Goal: Check status: Check status

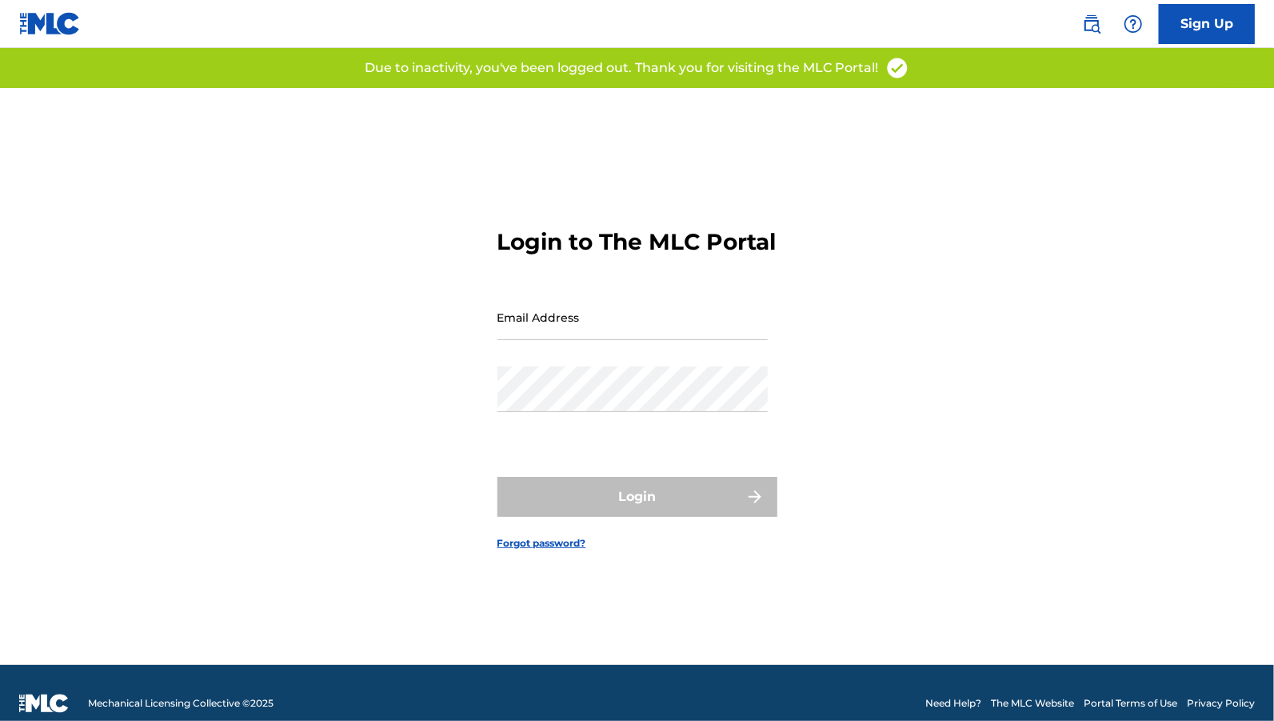
click at [604, 327] on input "Email Address" at bounding box center [633, 317] width 270 height 46
click at [659, 334] on input "Email Address" at bounding box center [633, 317] width 270 height 46
type input "[EMAIL_ADDRESS][DOMAIN_NAME]"
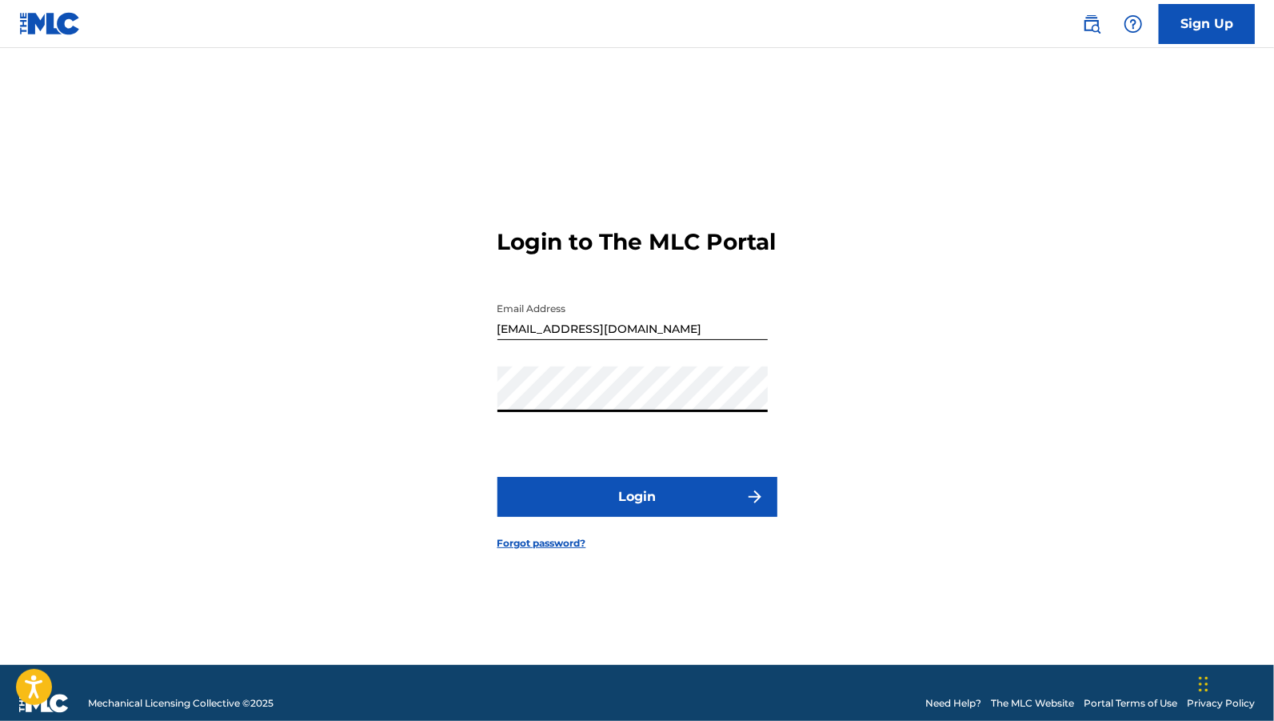
click at [610, 516] on button "Login" at bounding box center [638, 497] width 280 height 40
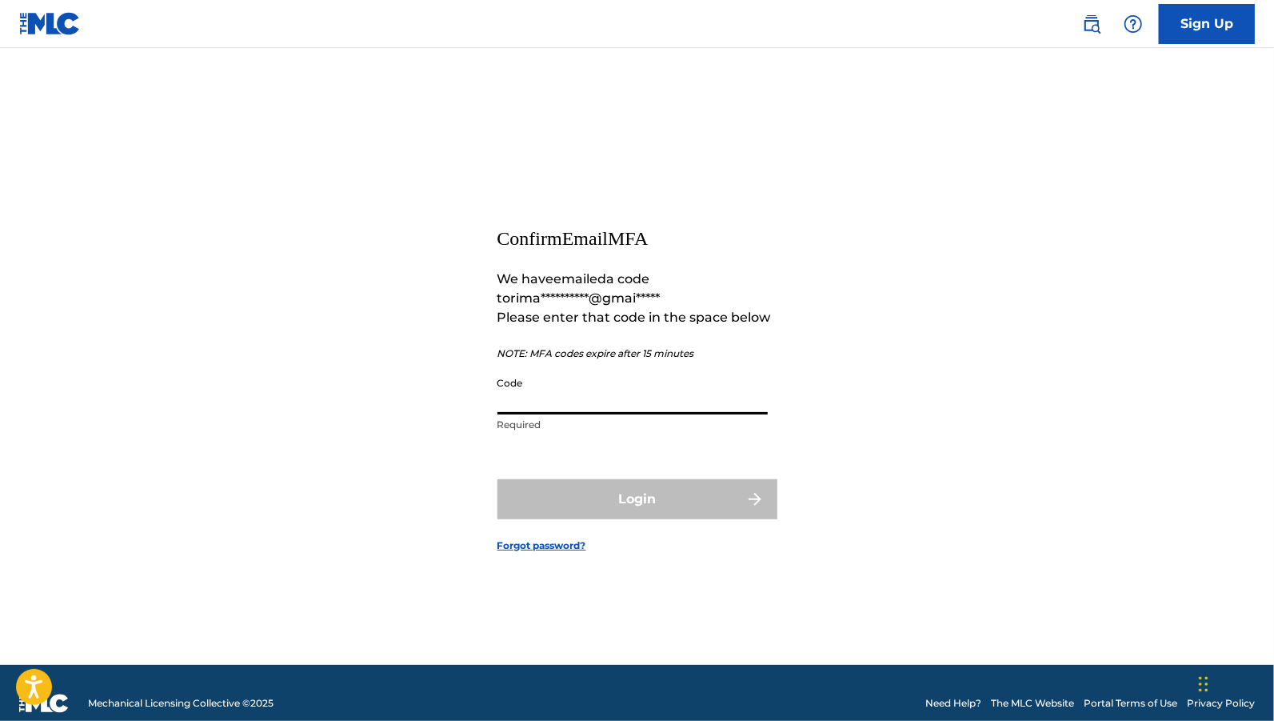
click at [642, 402] on input "Code" at bounding box center [633, 392] width 270 height 46
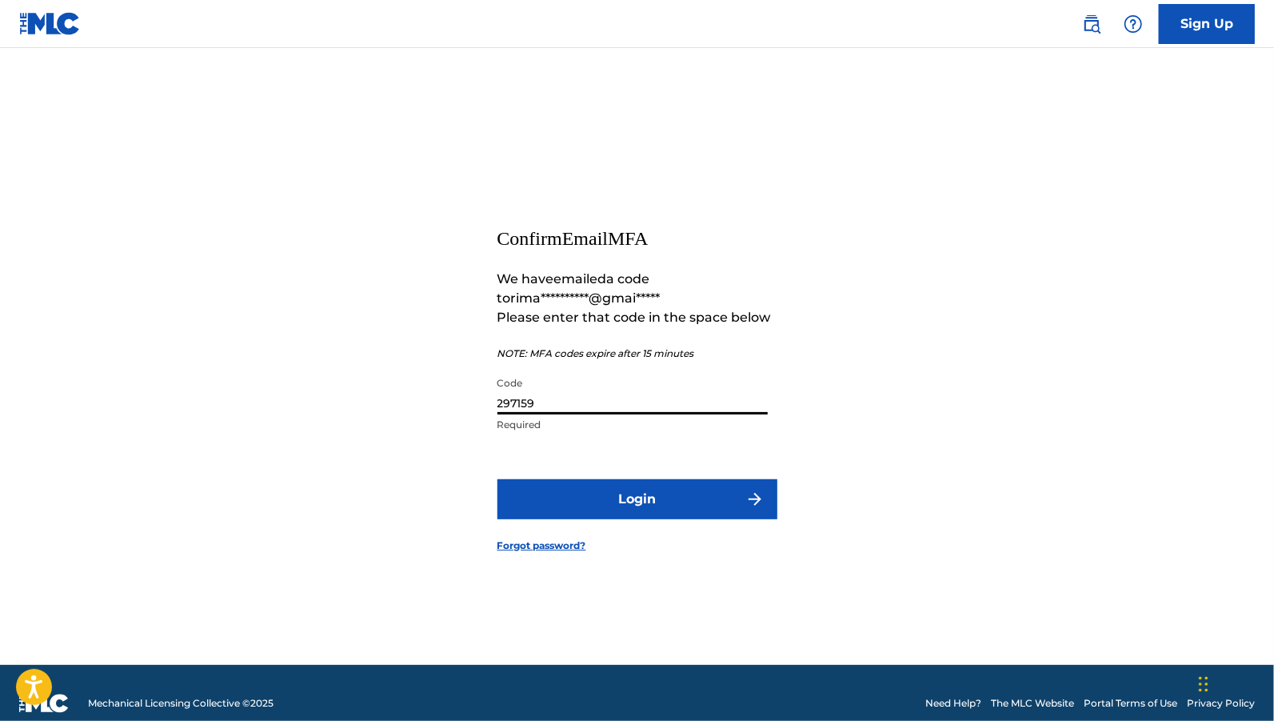
type input "297159"
click at [643, 508] on button "Login" at bounding box center [638, 499] width 280 height 40
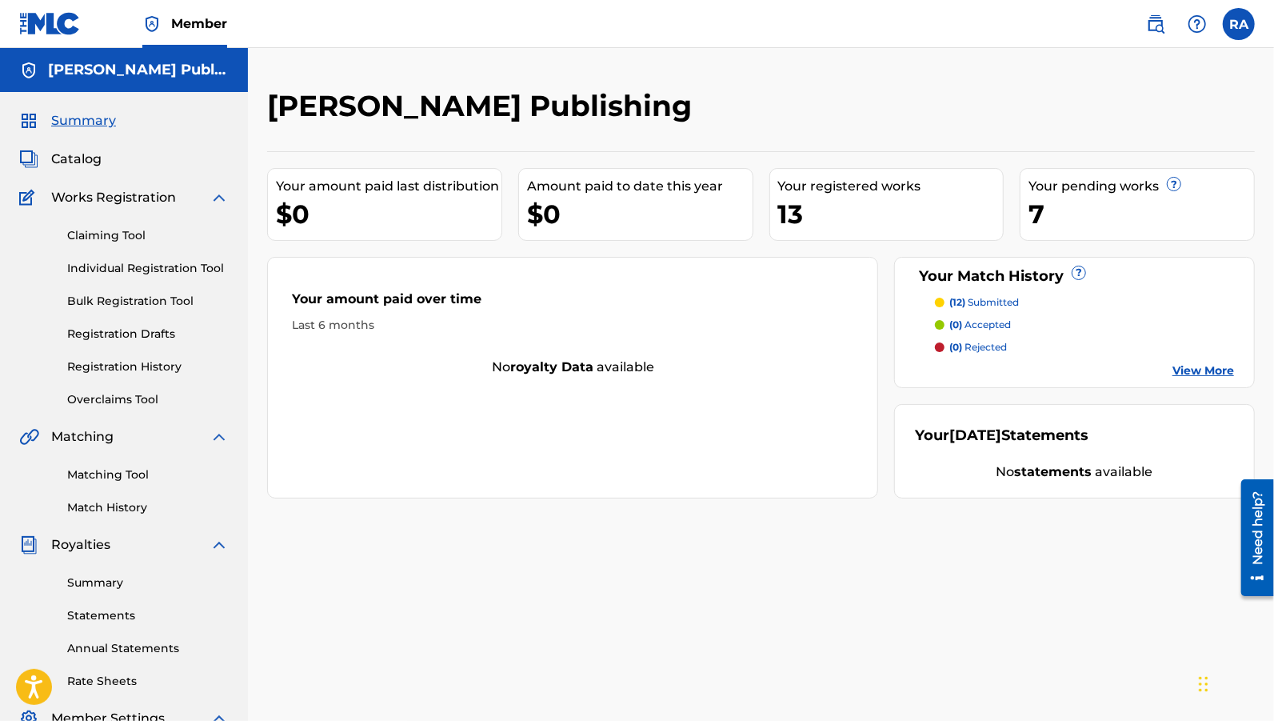
click at [117, 369] on link "Registration History" at bounding box center [148, 366] width 162 height 17
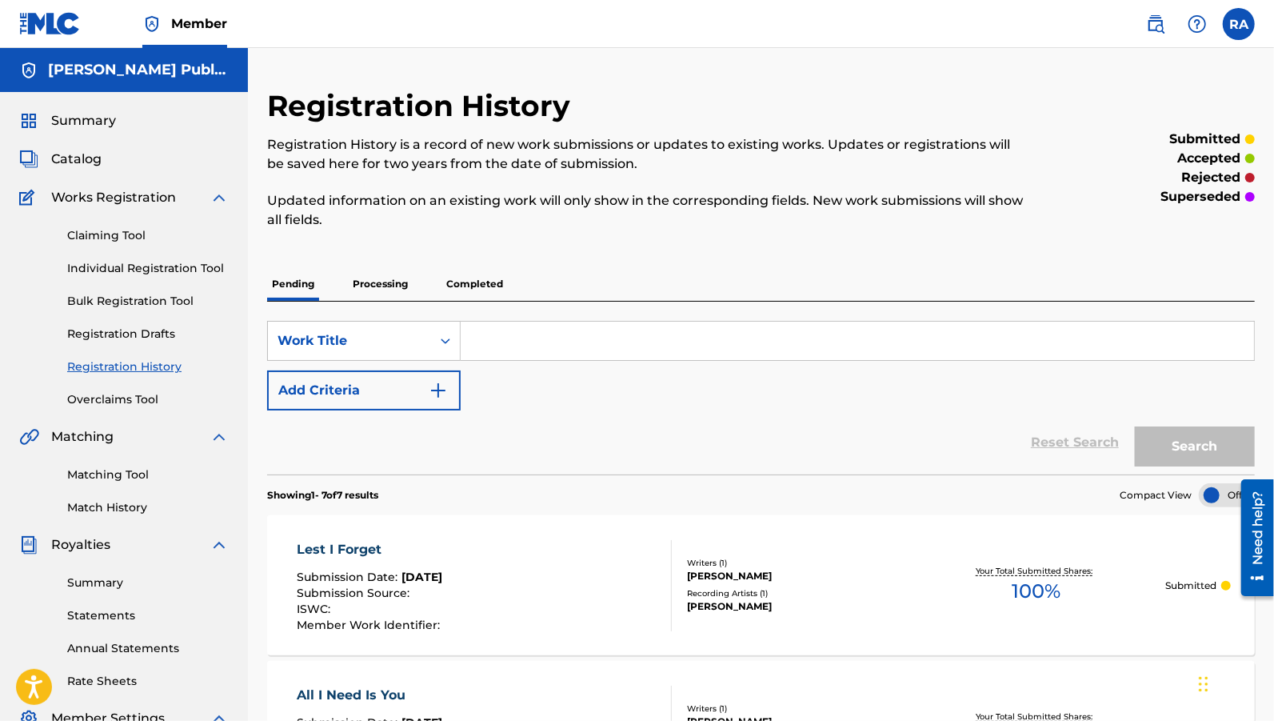
click at [398, 283] on p "Processing" at bounding box center [380, 284] width 65 height 34
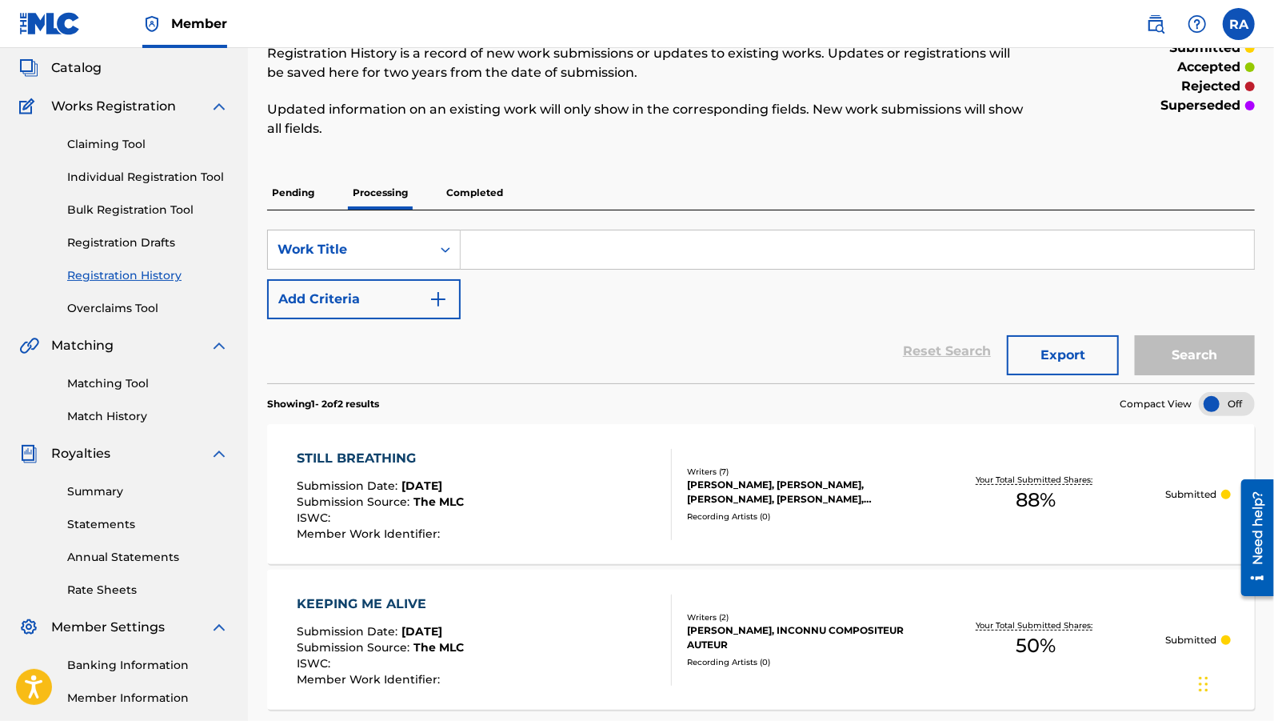
scroll to position [90, 0]
click at [314, 198] on p "Pending" at bounding box center [293, 195] width 52 height 34
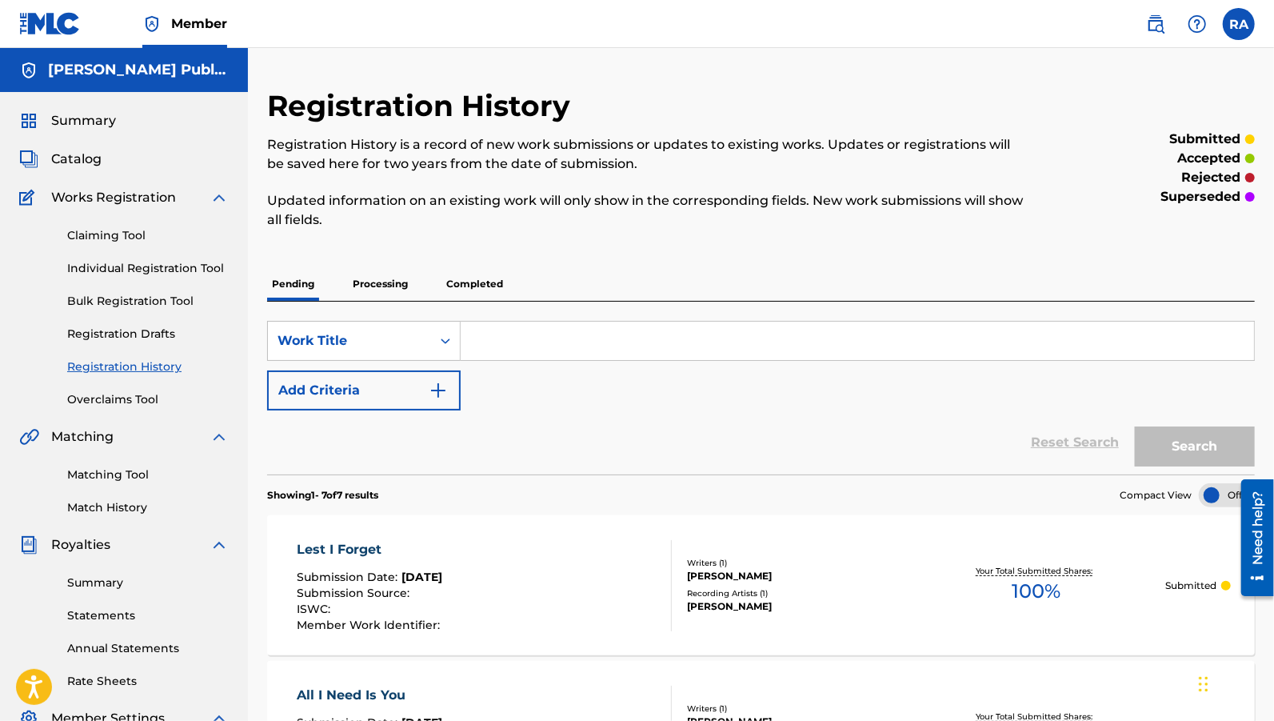
click at [98, 165] on span "Catalog" at bounding box center [76, 159] width 50 height 19
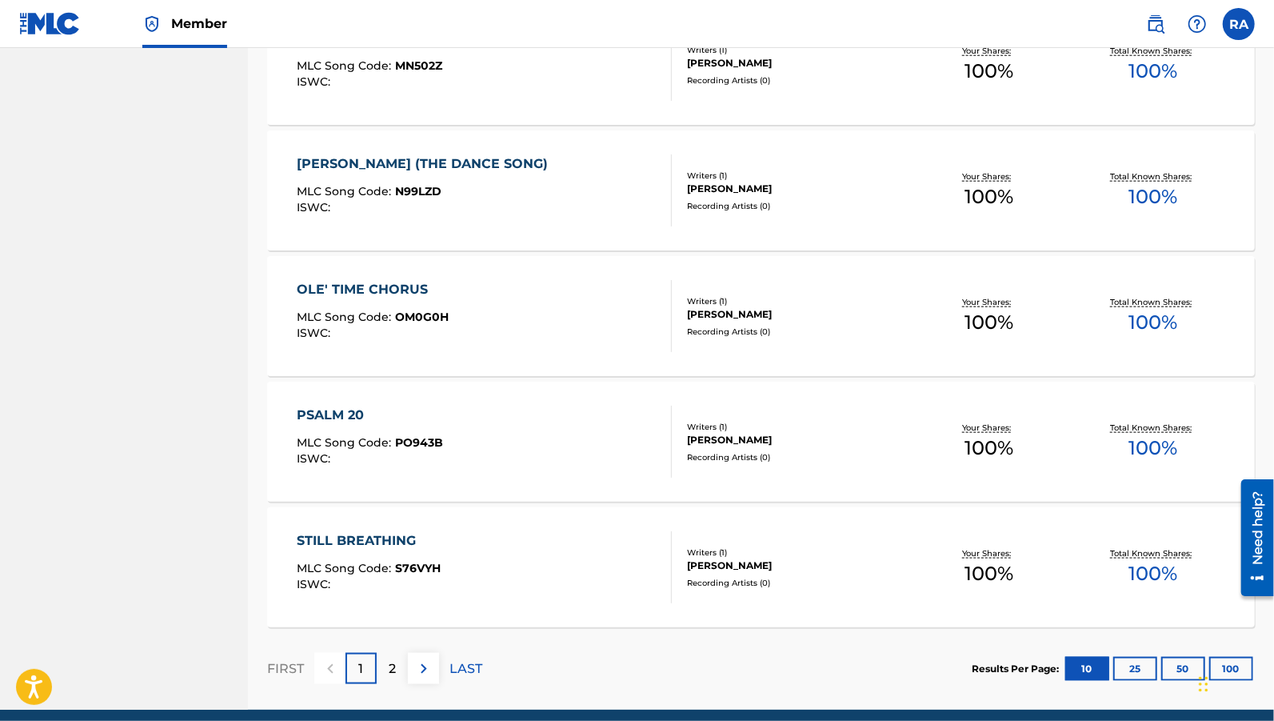
scroll to position [1076, 0]
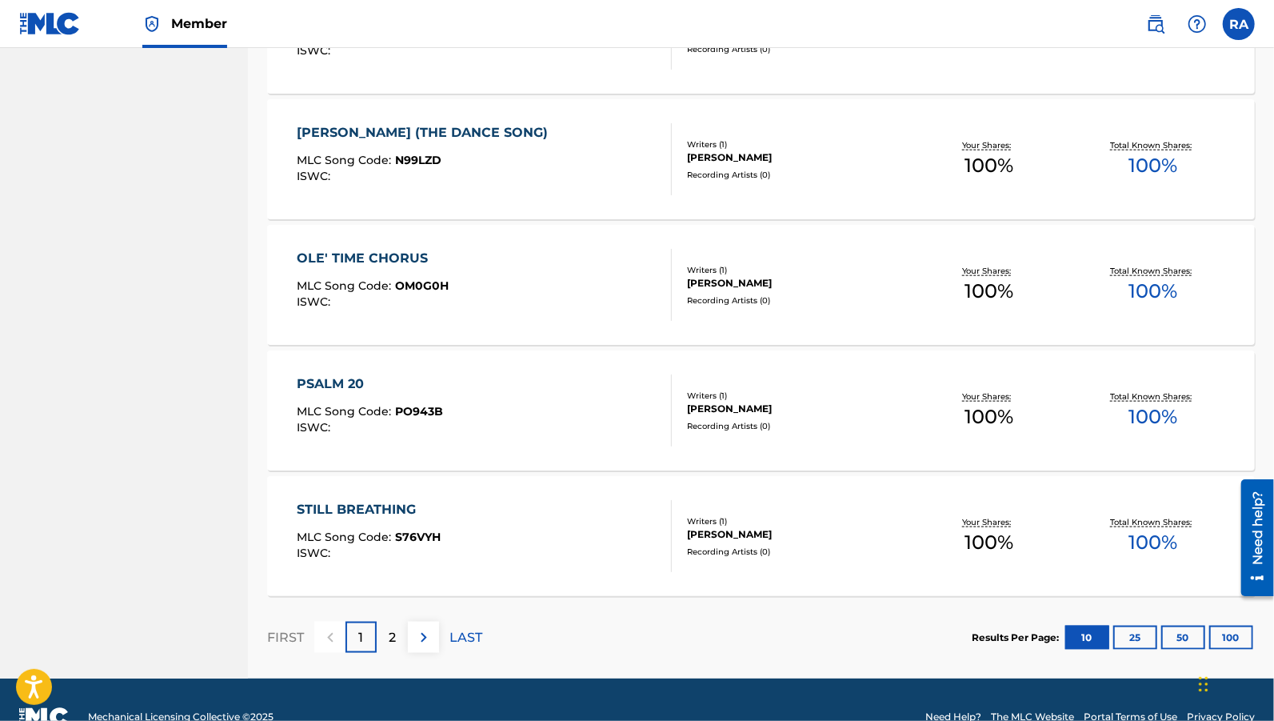
click at [1166, 637] on button "50" at bounding box center [1184, 638] width 44 height 24
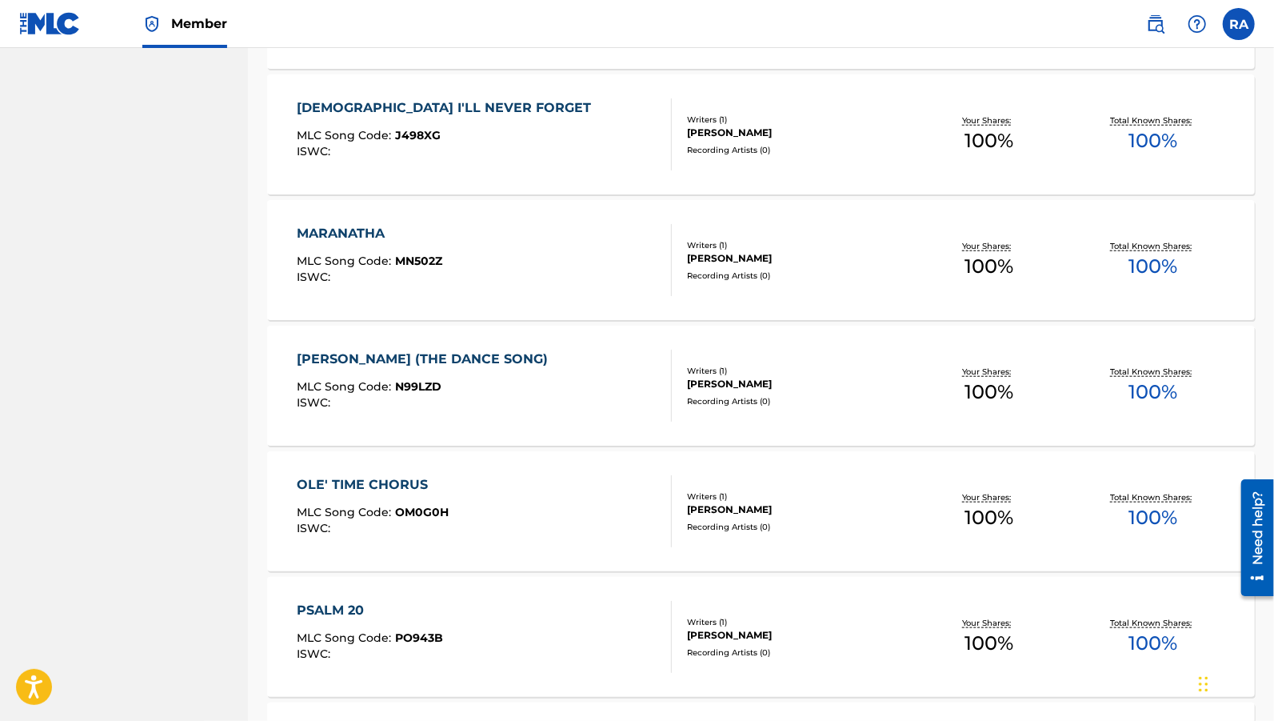
scroll to position [0, 0]
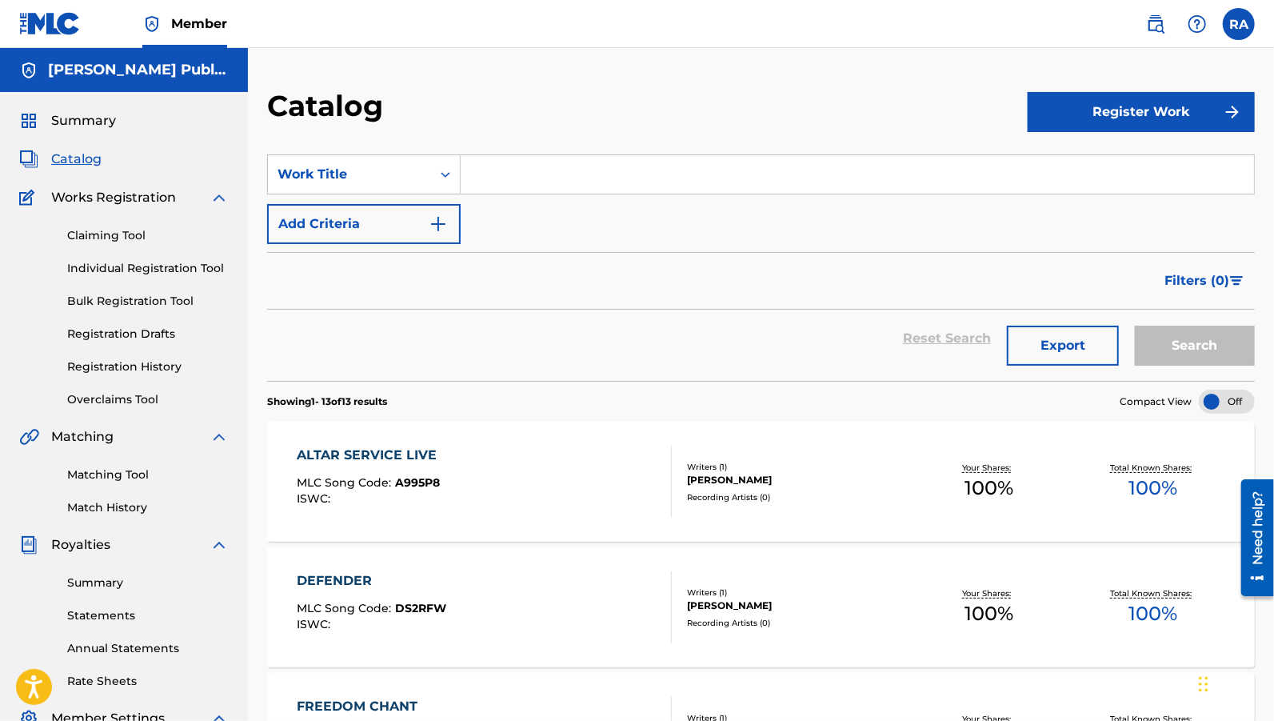
click at [114, 118] on span "Summary" at bounding box center [83, 120] width 65 height 19
